Goal: Book appointment/travel/reservation

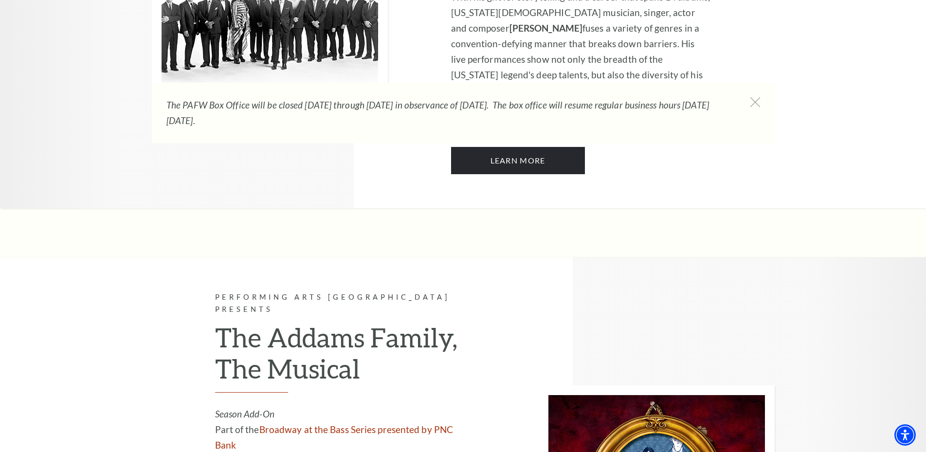
scroll to position [1751, 0]
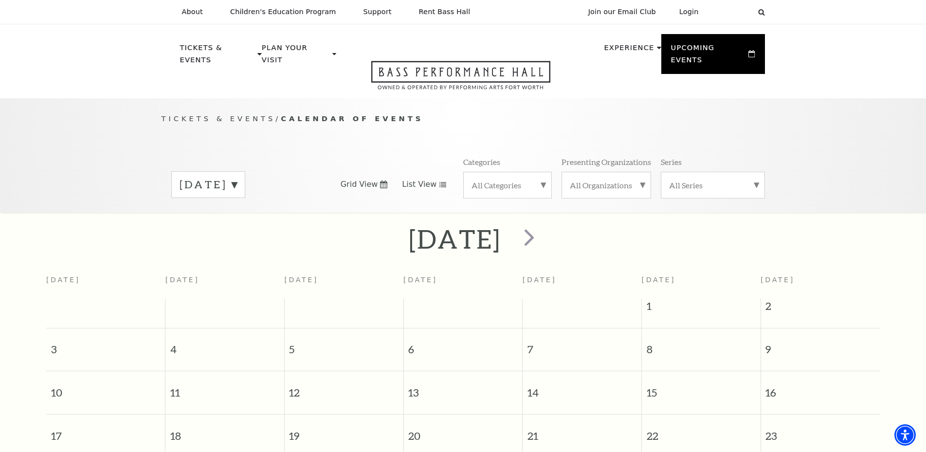
click at [434, 179] on link "List View" at bounding box center [424, 184] width 45 height 11
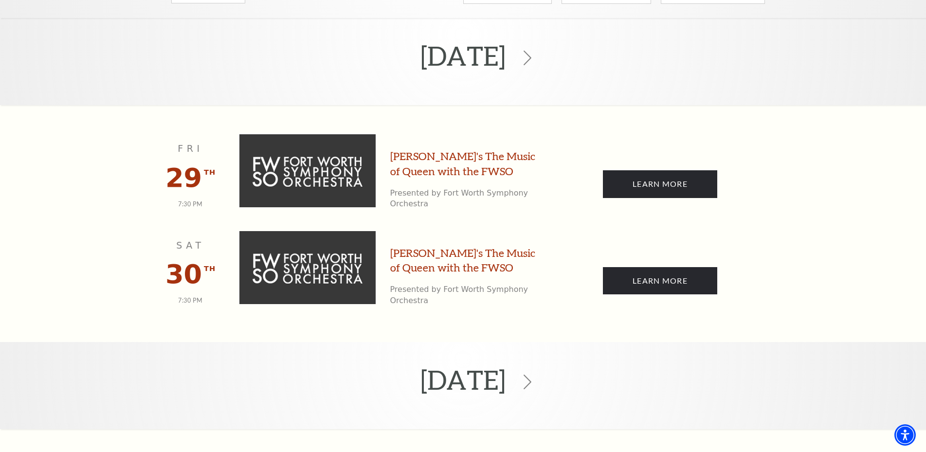
scroll to position [243, 0]
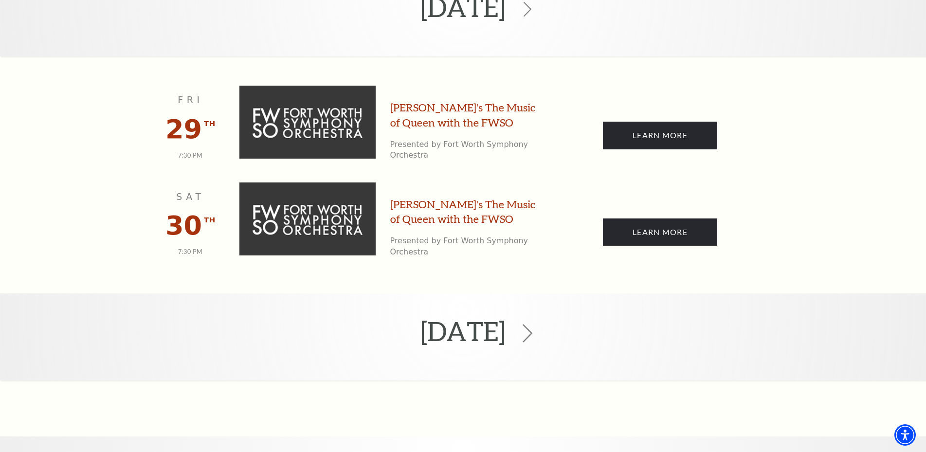
click at [532, 324] on use at bounding box center [528, 333] width 10 height 18
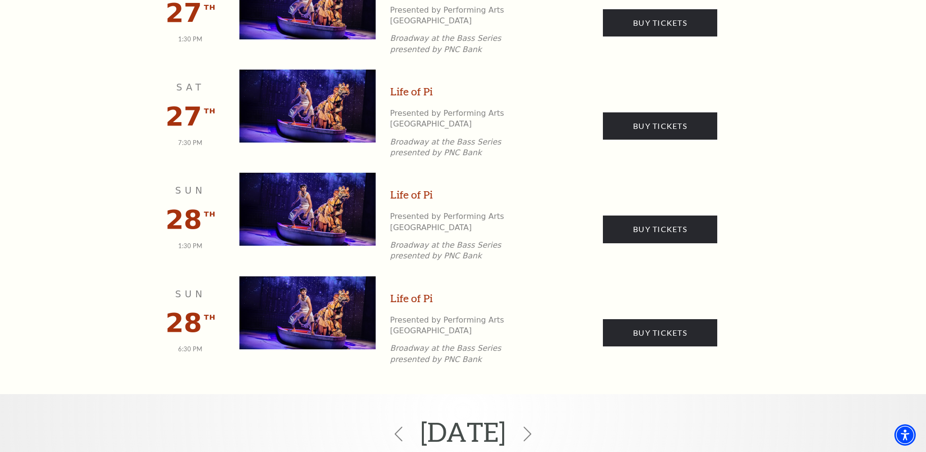
scroll to position [913, 0]
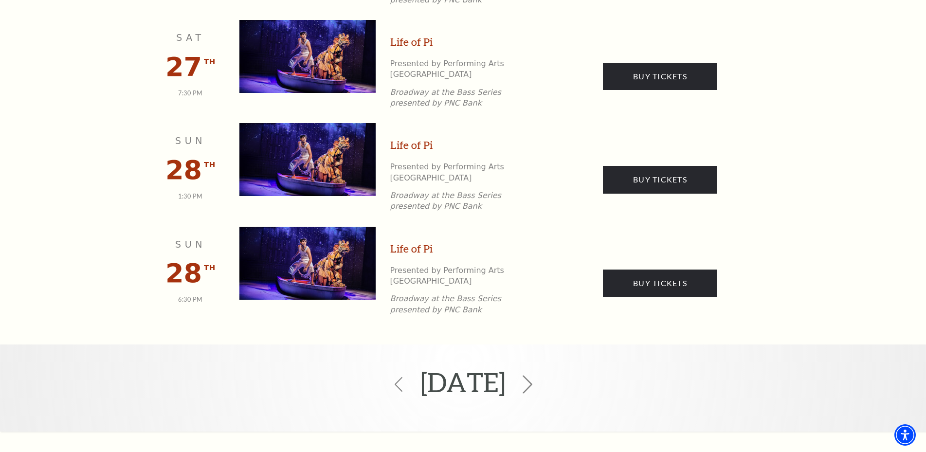
click at [537, 376] on icon at bounding box center [527, 385] width 18 height 18
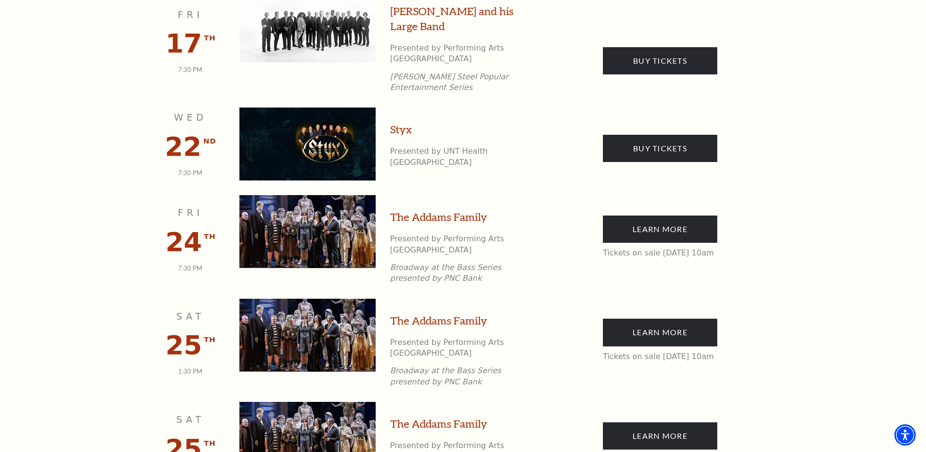
scroll to position [438, 0]
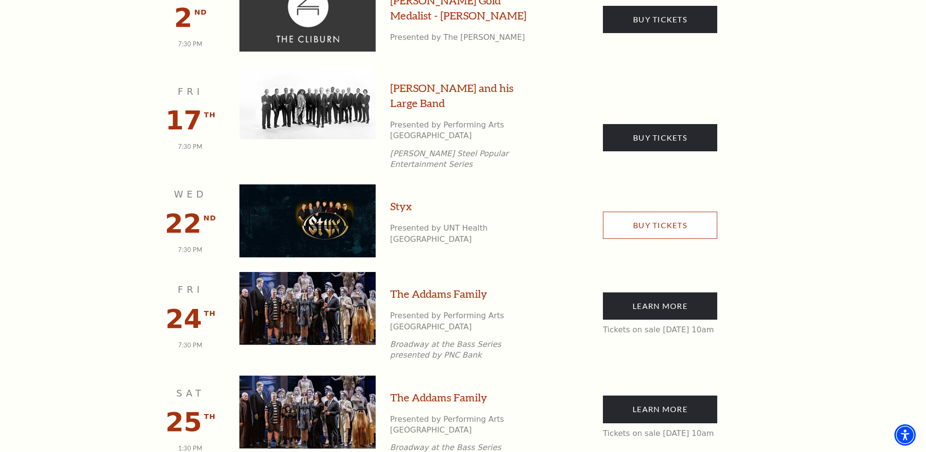
click at [670, 212] on link "Buy Tickets" at bounding box center [660, 225] width 114 height 27
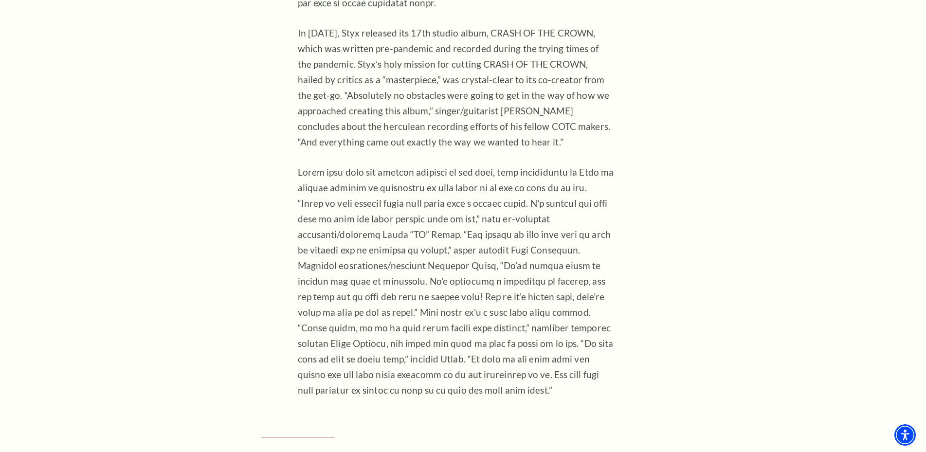
scroll to position [1168, 0]
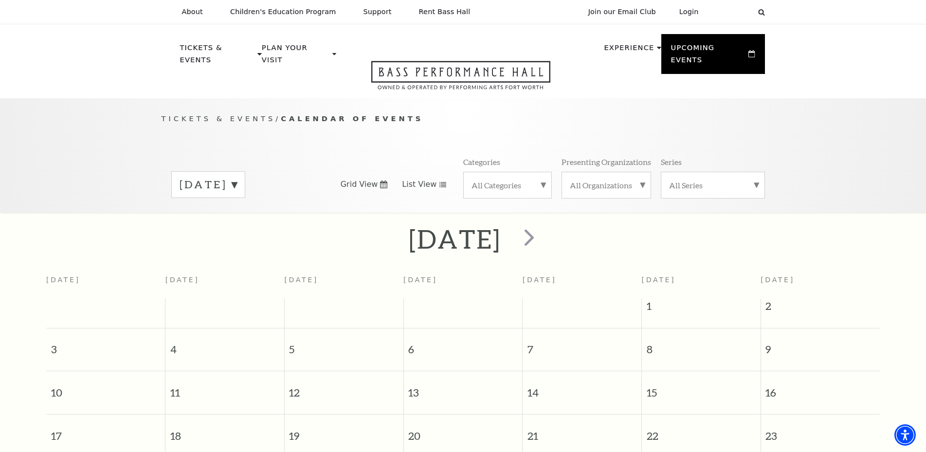
click at [417, 179] on span "List View" at bounding box center [419, 184] width 35 height 11
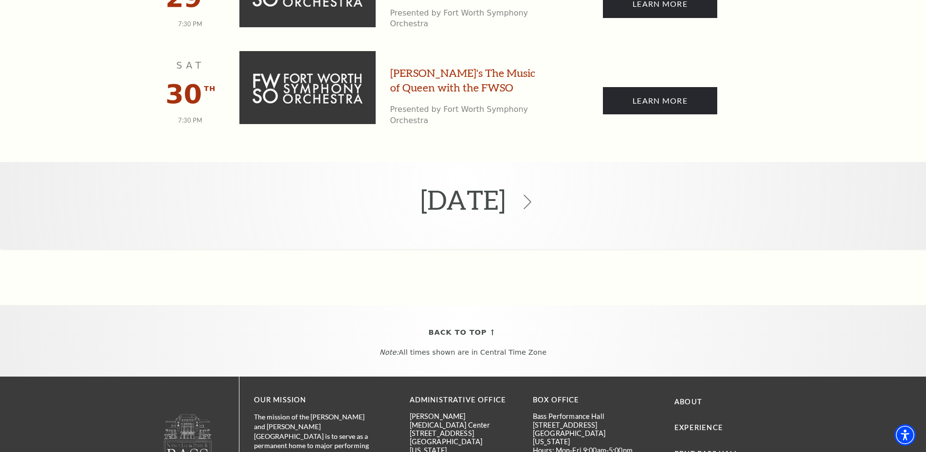
scroll to position [438, 0]
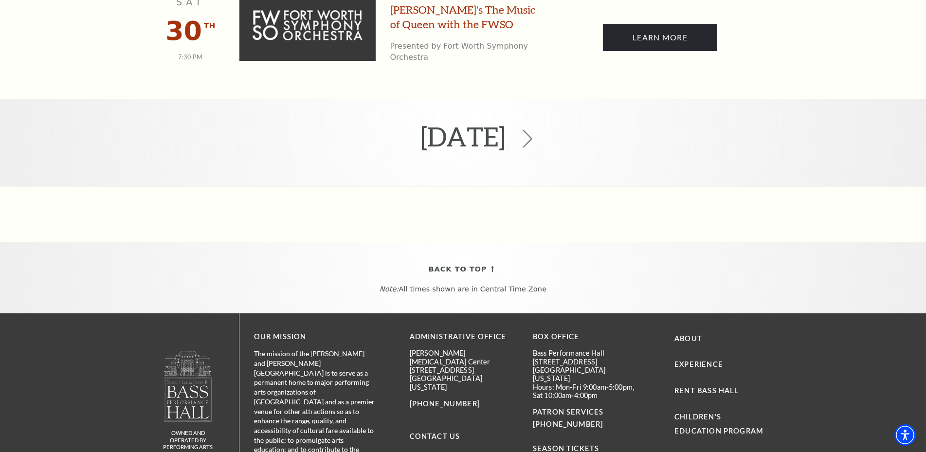
click at [537, 129] on icon at bounding box center [527, 138] width 18 height 18
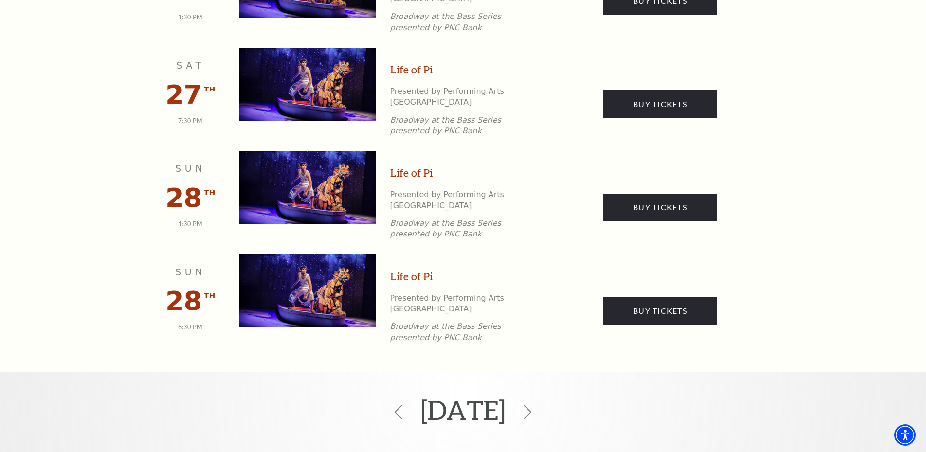
scroll to position [913, 0]
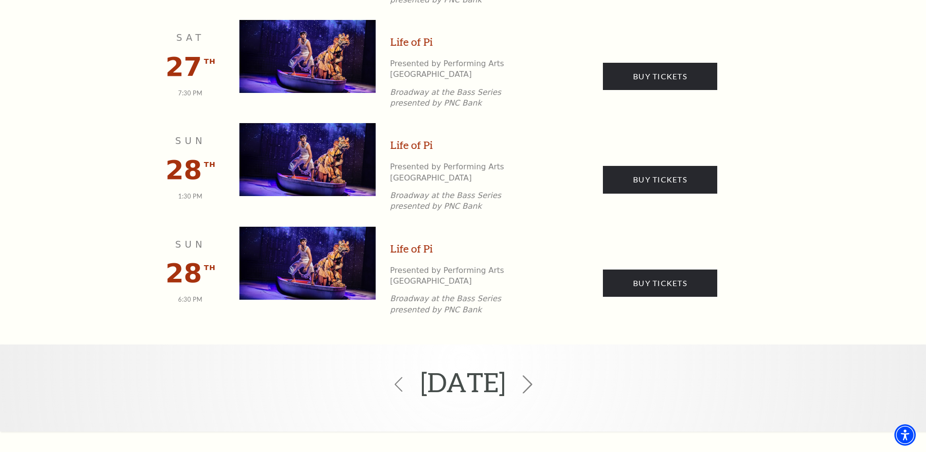
click at [532, 376] on use at bounding box center [528, 385] width 10 height 18
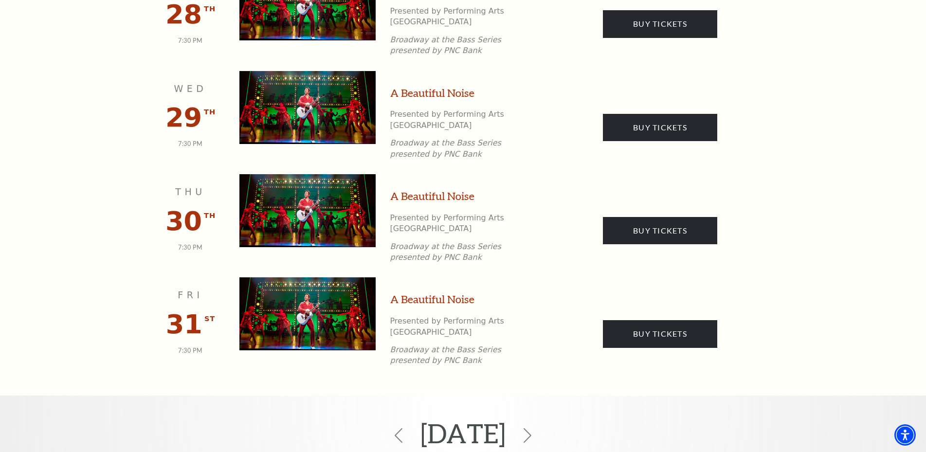
scroll to position [1351, 0]
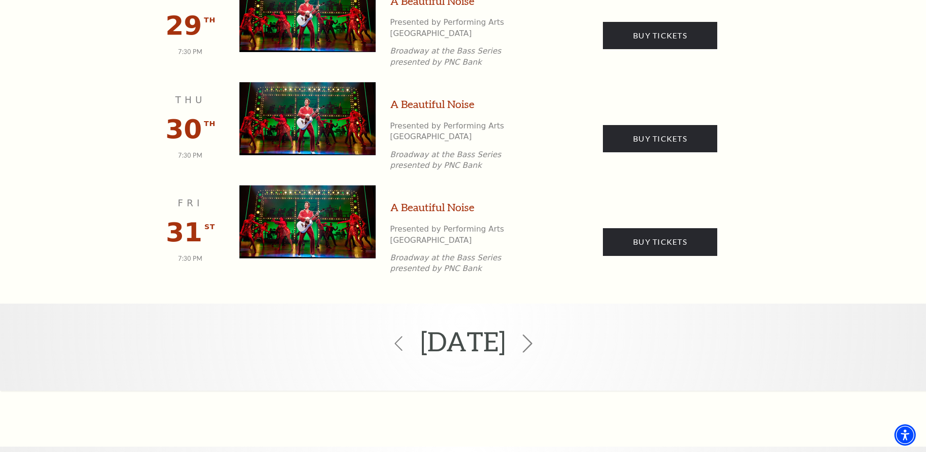
click at [532, 334] on use at bounding box center [528, 343] width 10 height 18
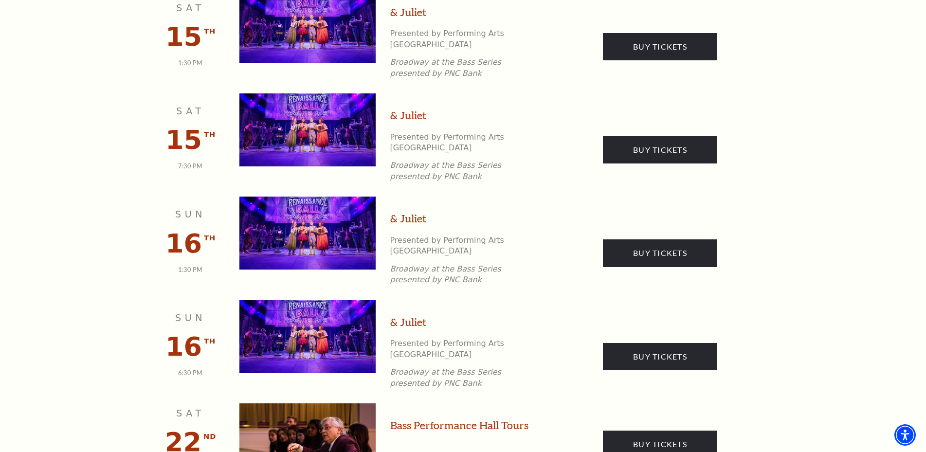
scroll to position [1497, 0]
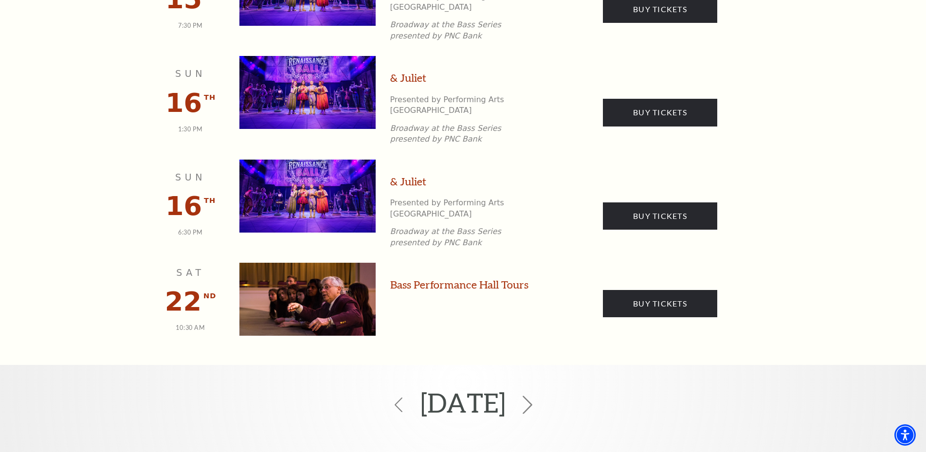
click at [537, 396] on icon at bounding box center [527, 405] width 18 height 18
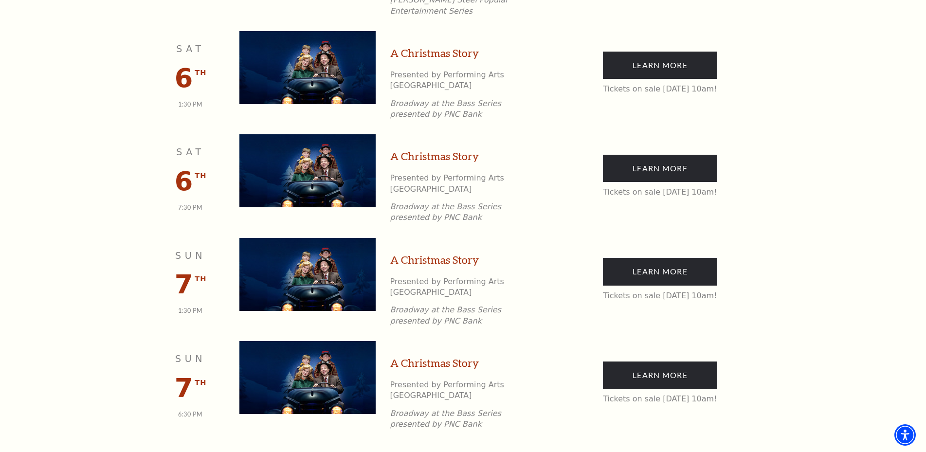
scroll to position [670, 0]
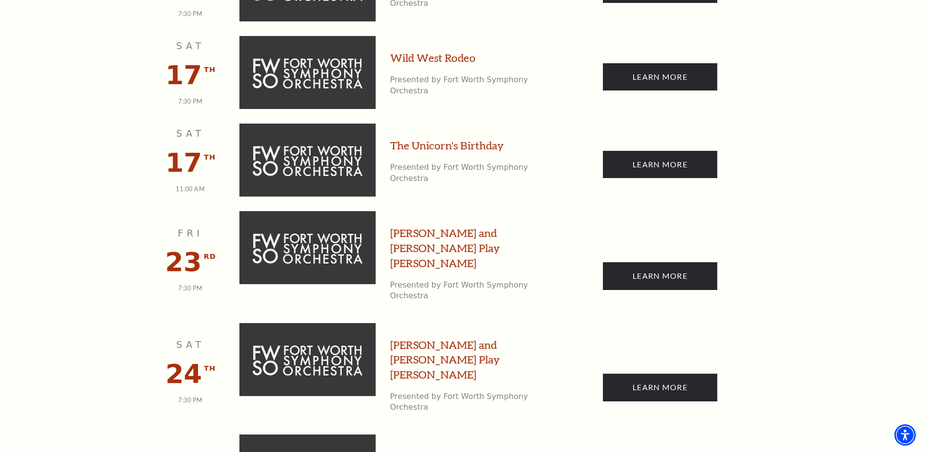
scroll to position [86, 0]
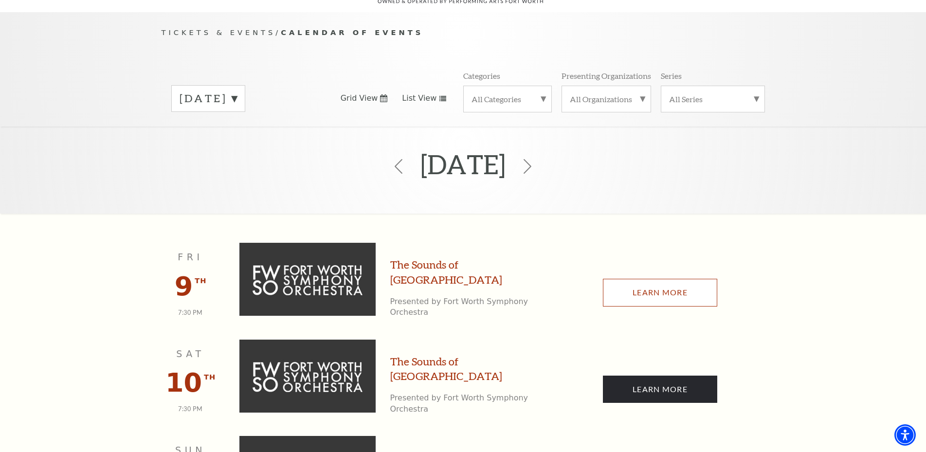
click at [655, 279] on link "Learn More" at bounding box center [660, 292] width 114 height 27
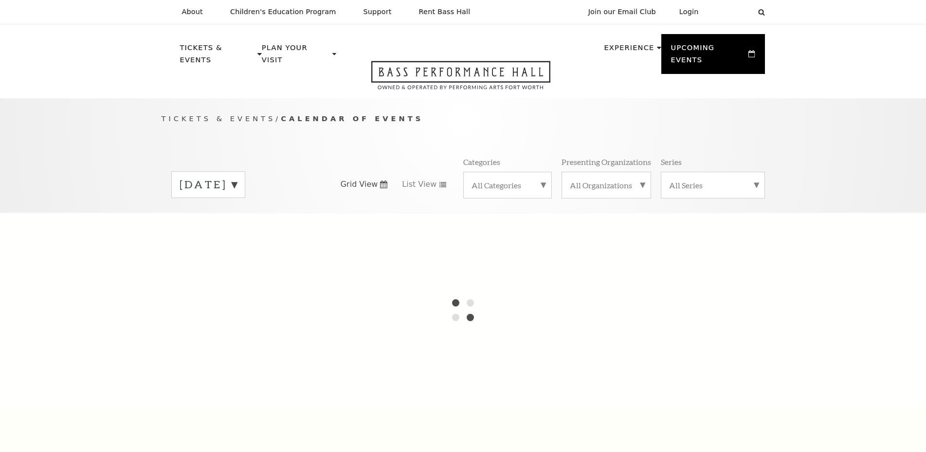
scroll to position [86, 0]
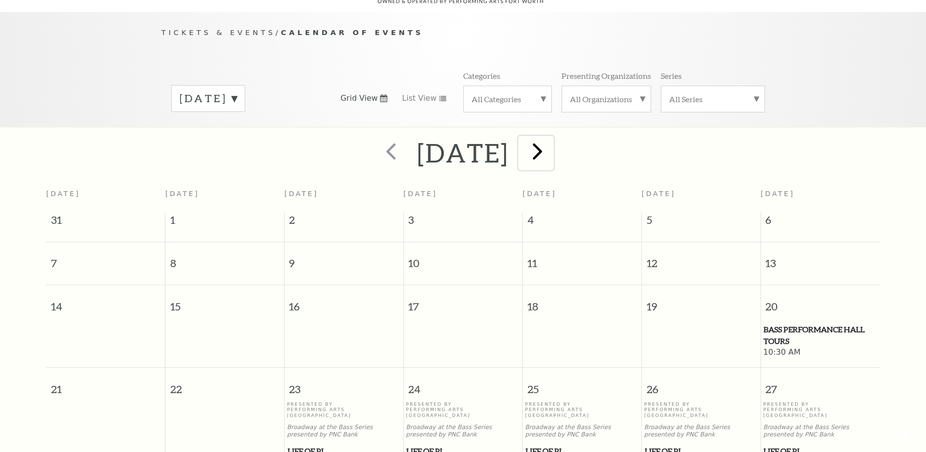
click at [551, 139] on span "next" at bounding box center [537, 151] width 28 height 28
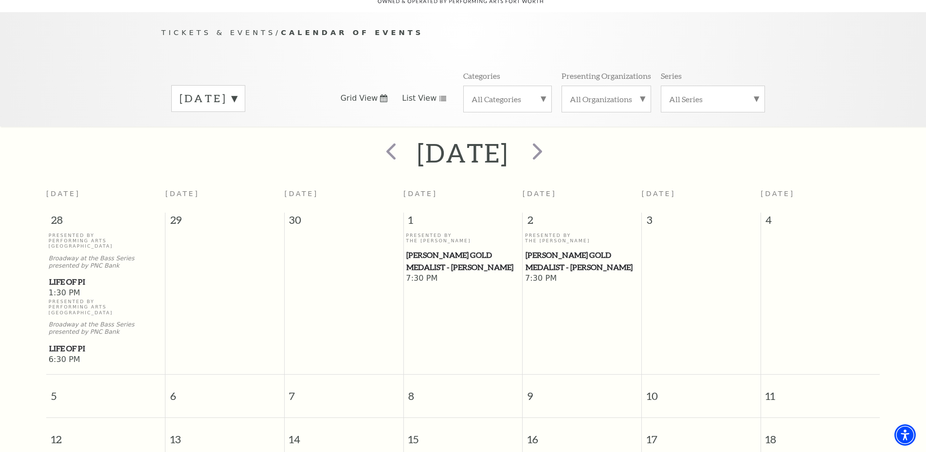
click at [439, 96] on icon at bounding box center [443, 98] width 8 height 5
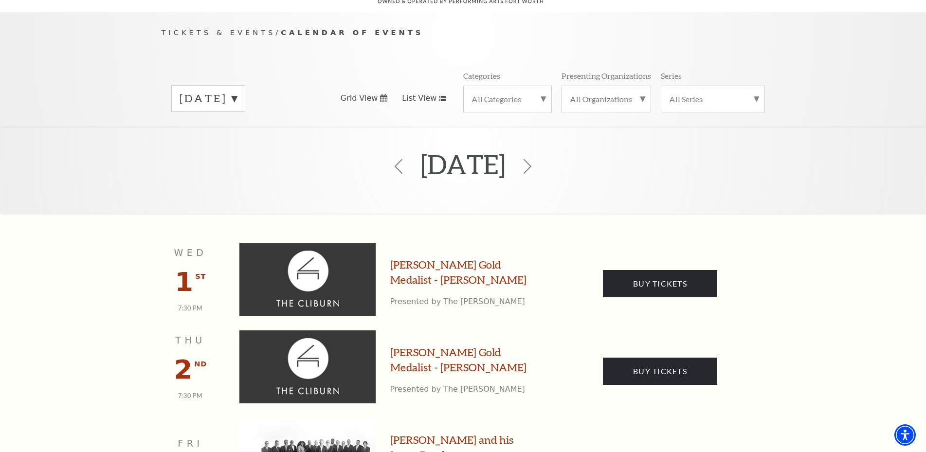
click at [535, 159] on icon at bounding box center [527, 166] width 15 height 15
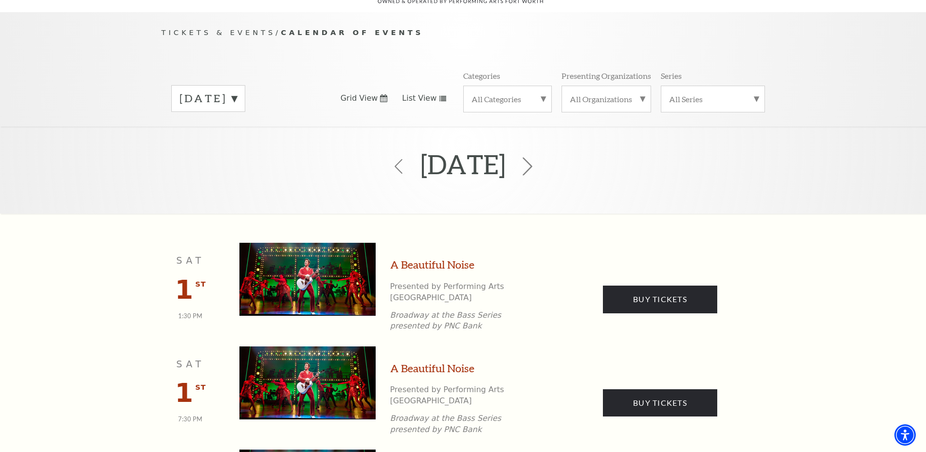
click at [537, 157] on icon at bounding box center [527, 166] width 18 height 18
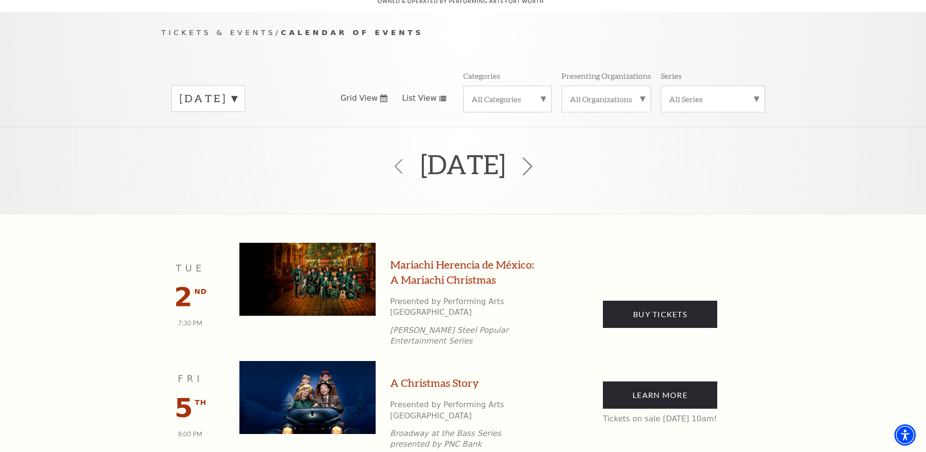
click at [537, 157] on icon at bounding box center [527, 166] width 18 height 18
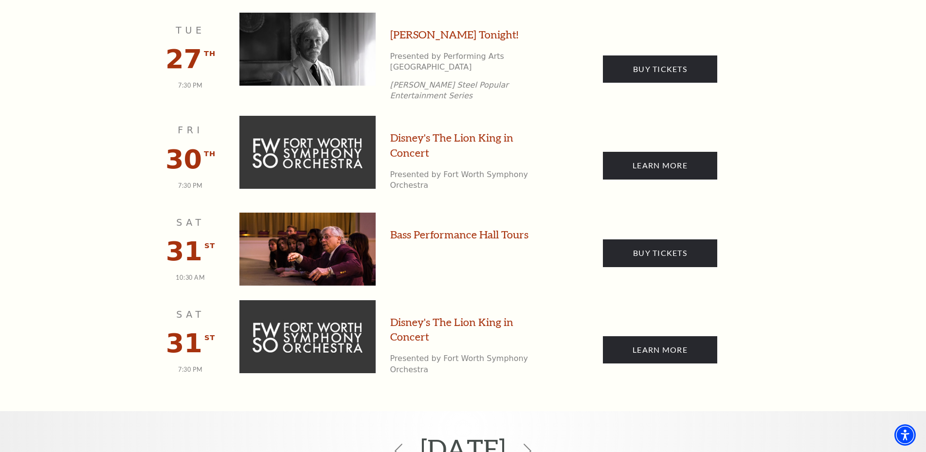
scroll to position [1205, 0]
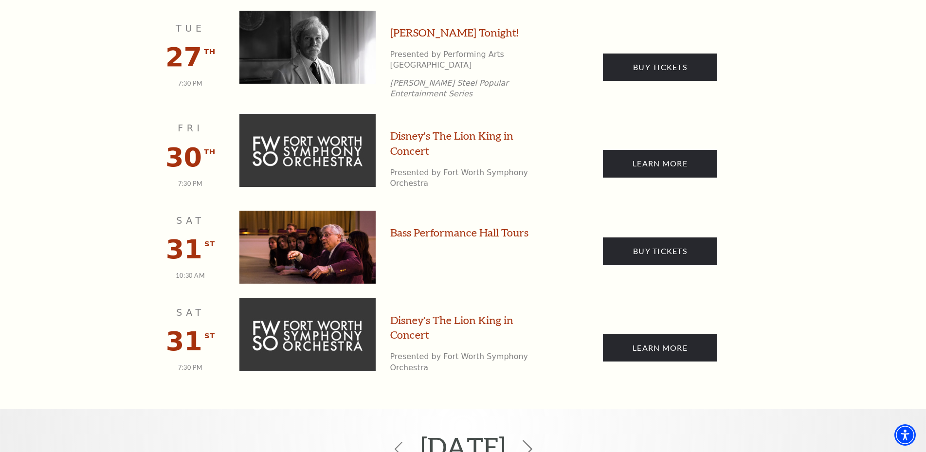
click at [537, 440] on icon at bounding box center [527, 449] width 18 height 18
